Goal: Information Seeking & Learning: Learn about a topic

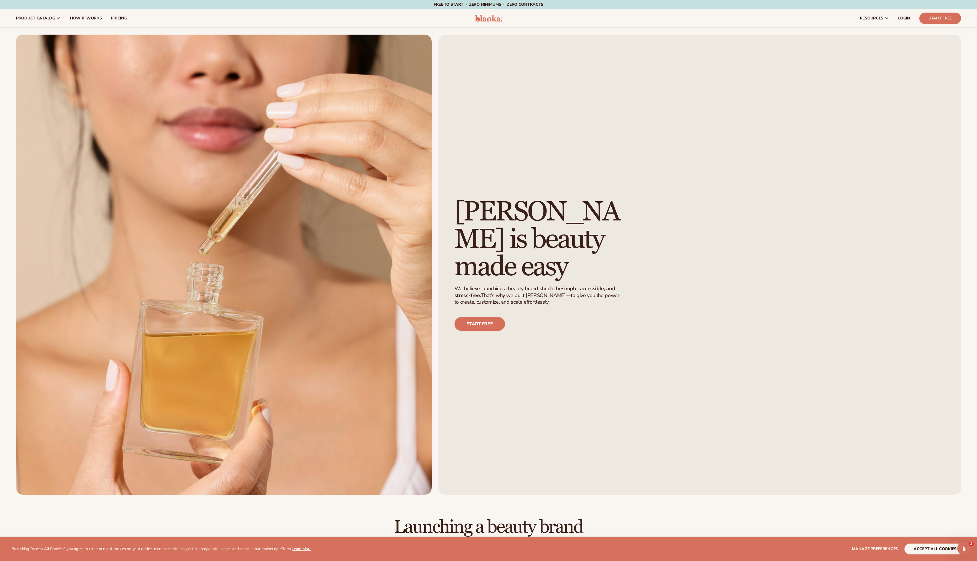
click at [492, 23] on header "Cart product catalog The Lab by [PERSON_NAME]" at bounding box center [488, 18] width 977 height 18
click at [486, 18] on img at bounding box center [488, 18] width 27 height 7
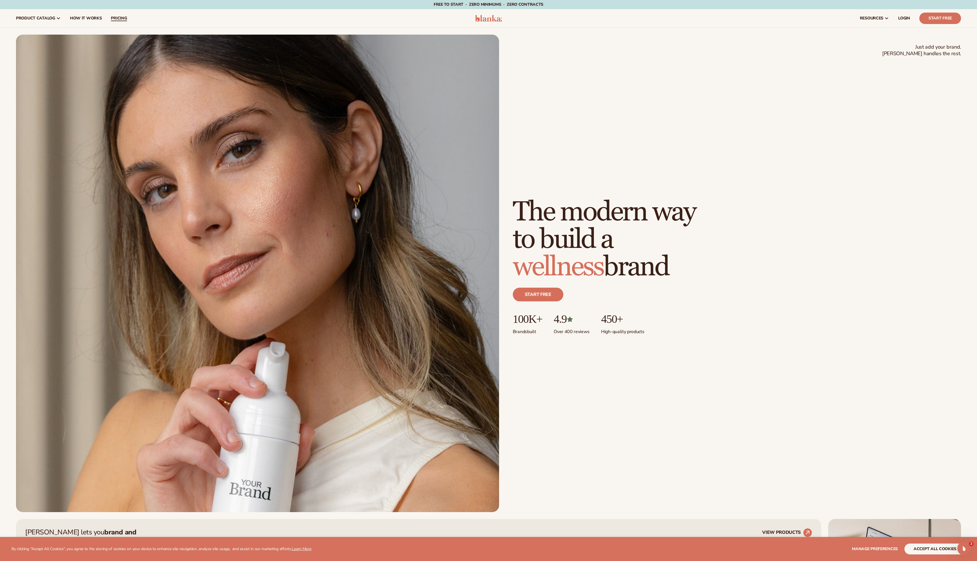
click at [119, 21] on link "pricing" at bounding box center [118, 18] width 25 height 18
